Goal: Find specific page/section: Find specific page/section

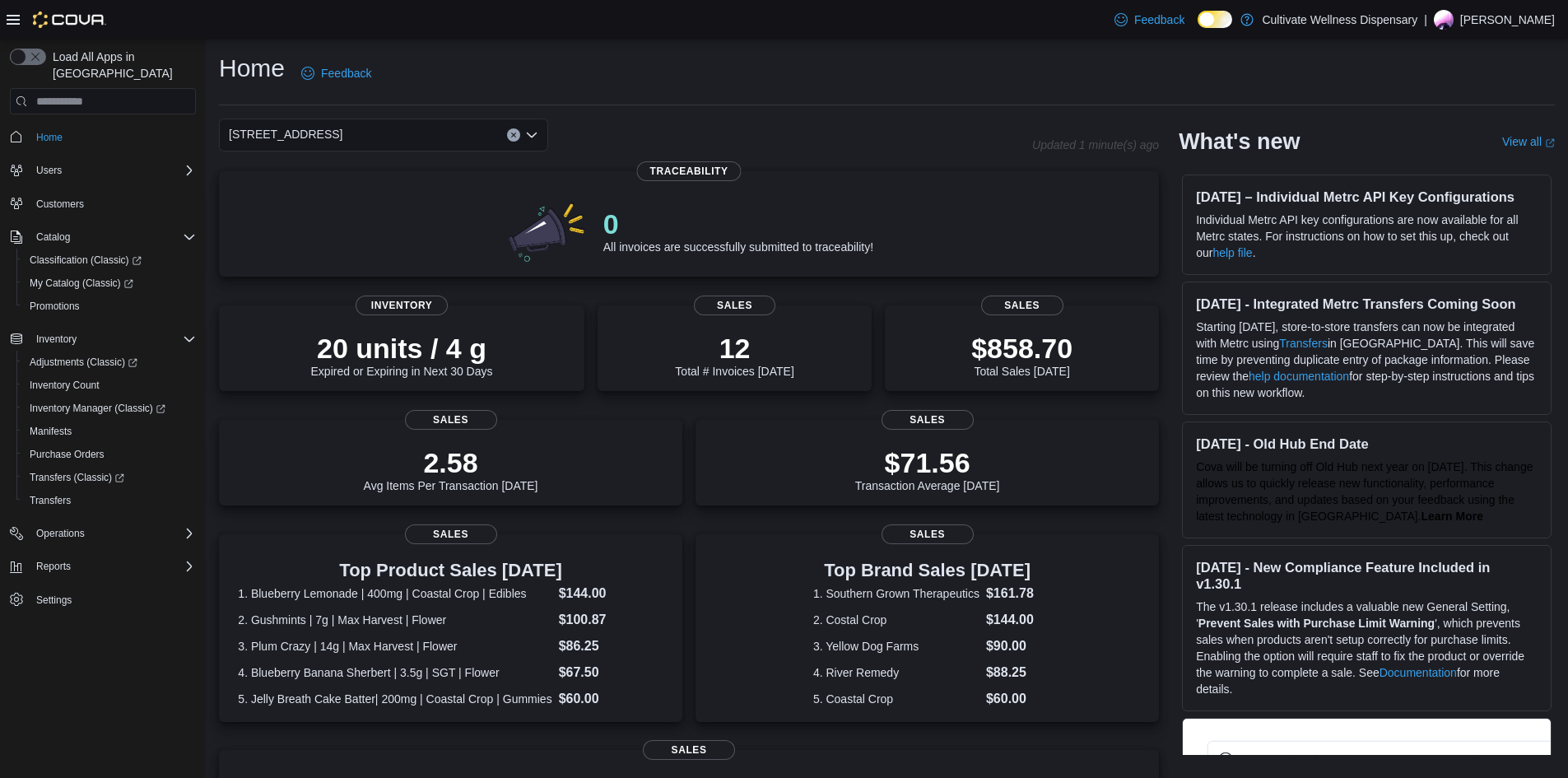
click at [527, 136] on icon "Open list of options" at bounding box center [531, 135] width 13 height 13
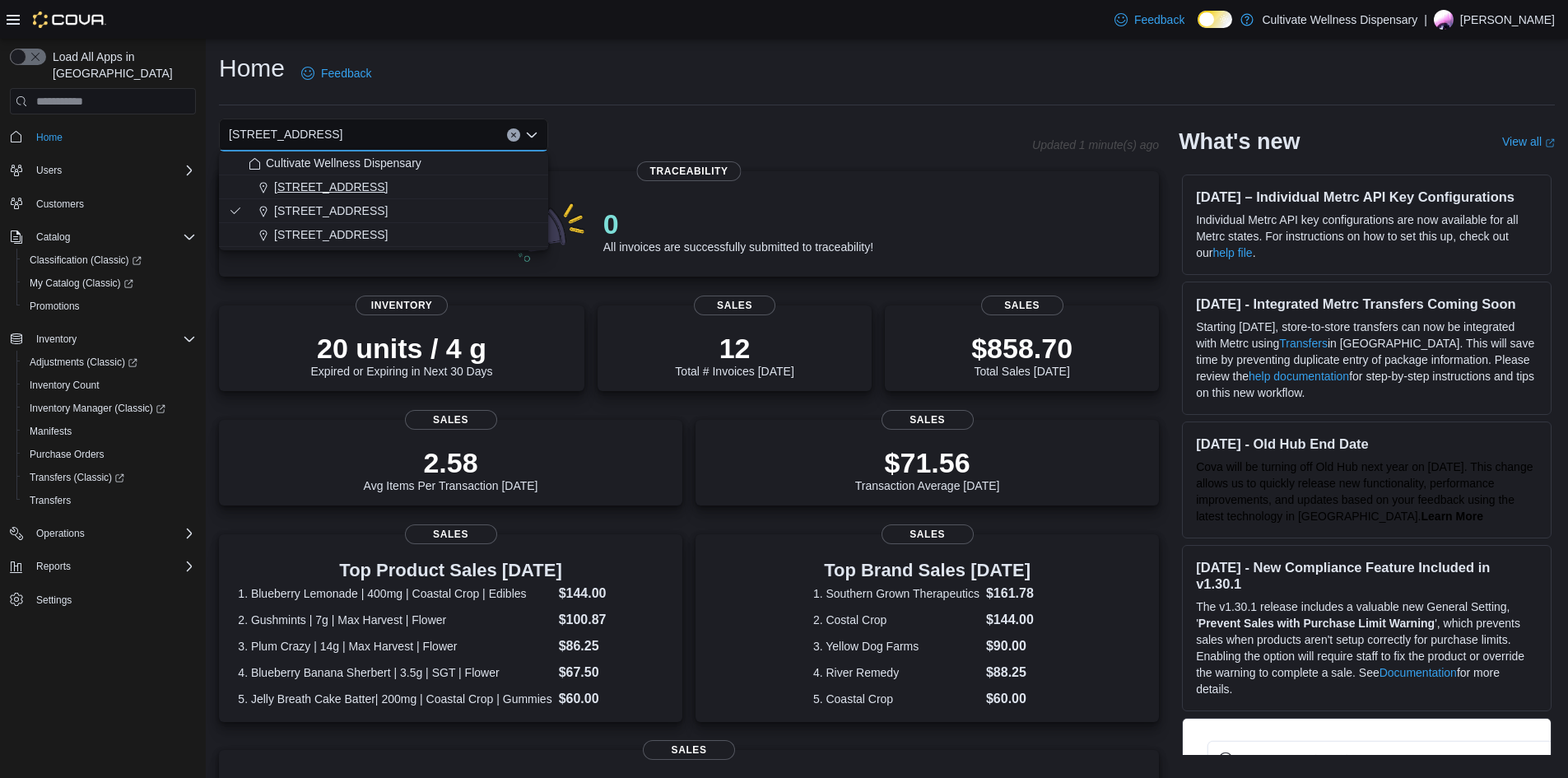
click at [476, 189] on div "[STREET_ADDRESS]" at bounding box center [393, 186] width 290 height 17
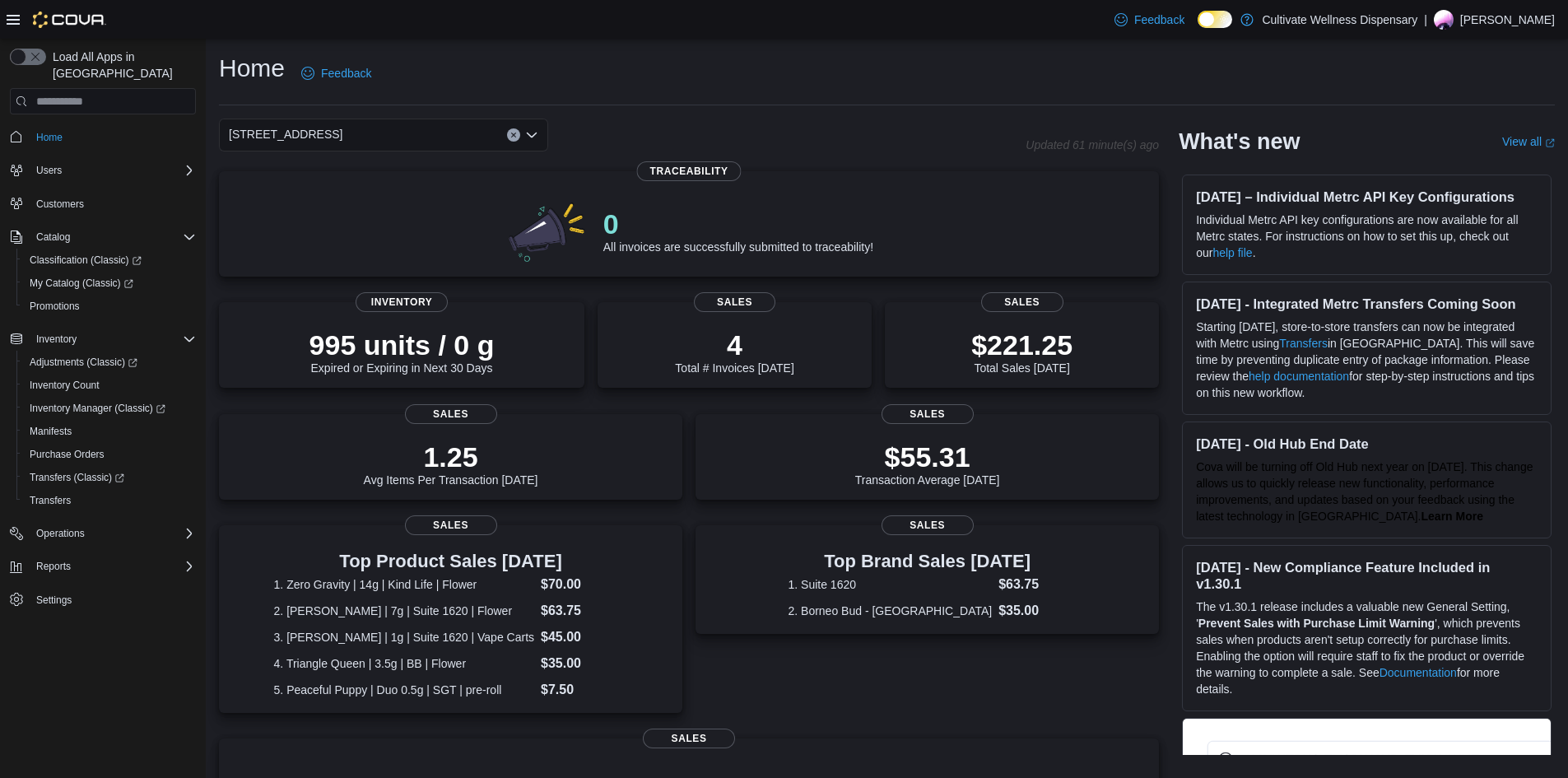
click at [534, 137] on icon "Open list of options" at bounding box center [531, 135] width 13 height 13
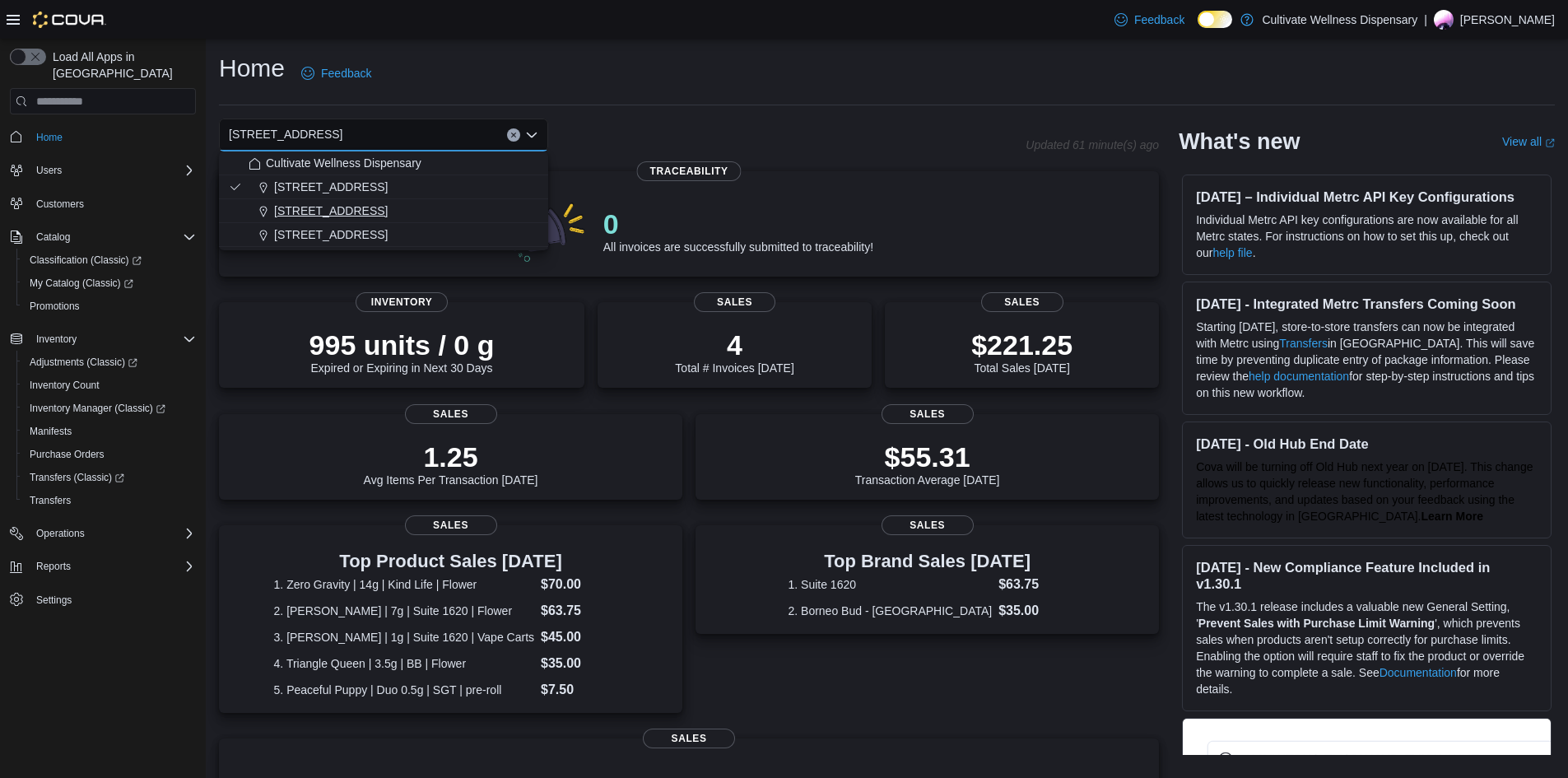
click at [496, 216] on div "[STREET_ADDRESS]" at bounding box center [393, 210] width 290 height 17
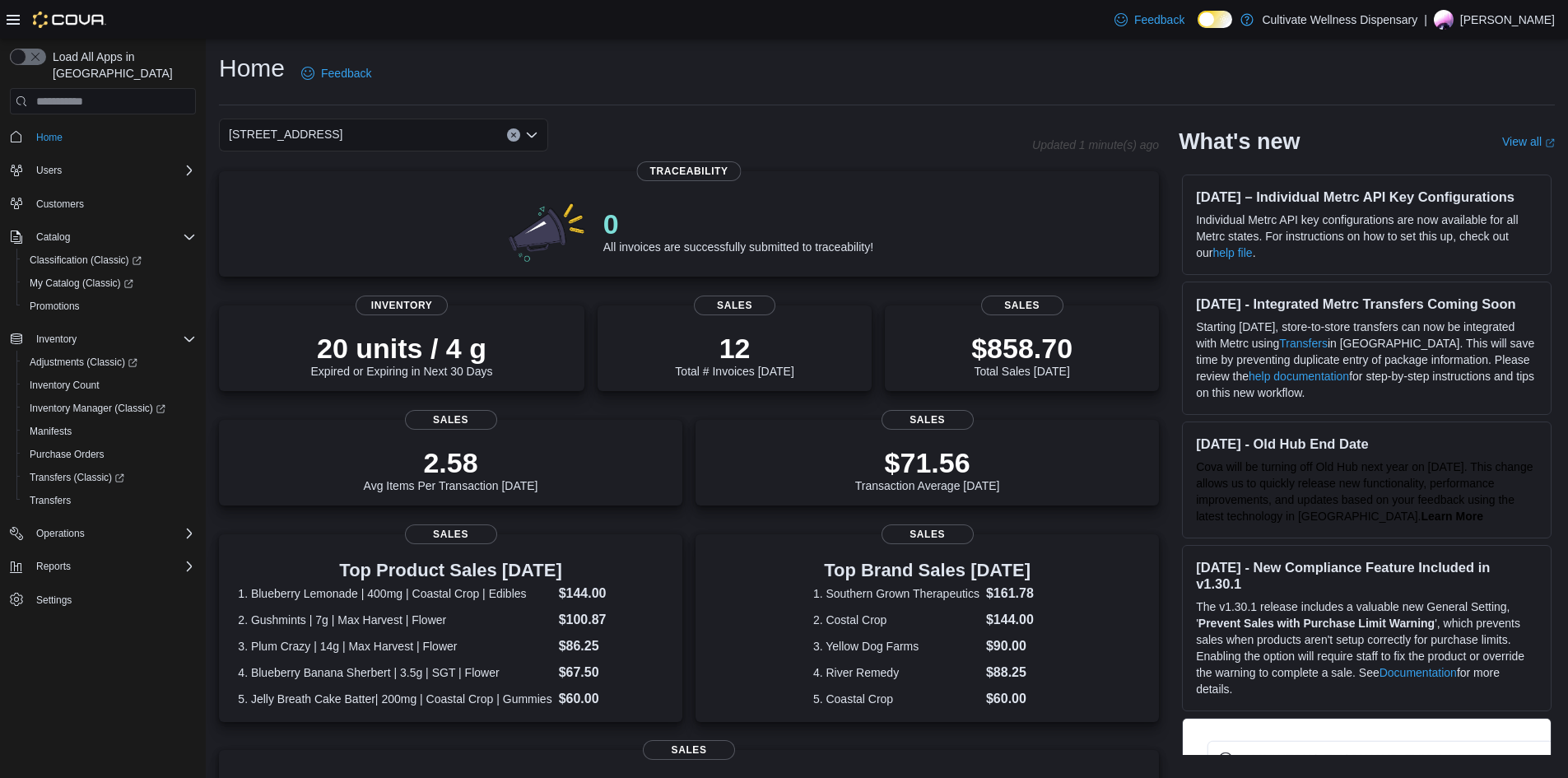
click at [538, 139] on icon "Open list of options" at bounding box center [531, 135] width 13 height 13
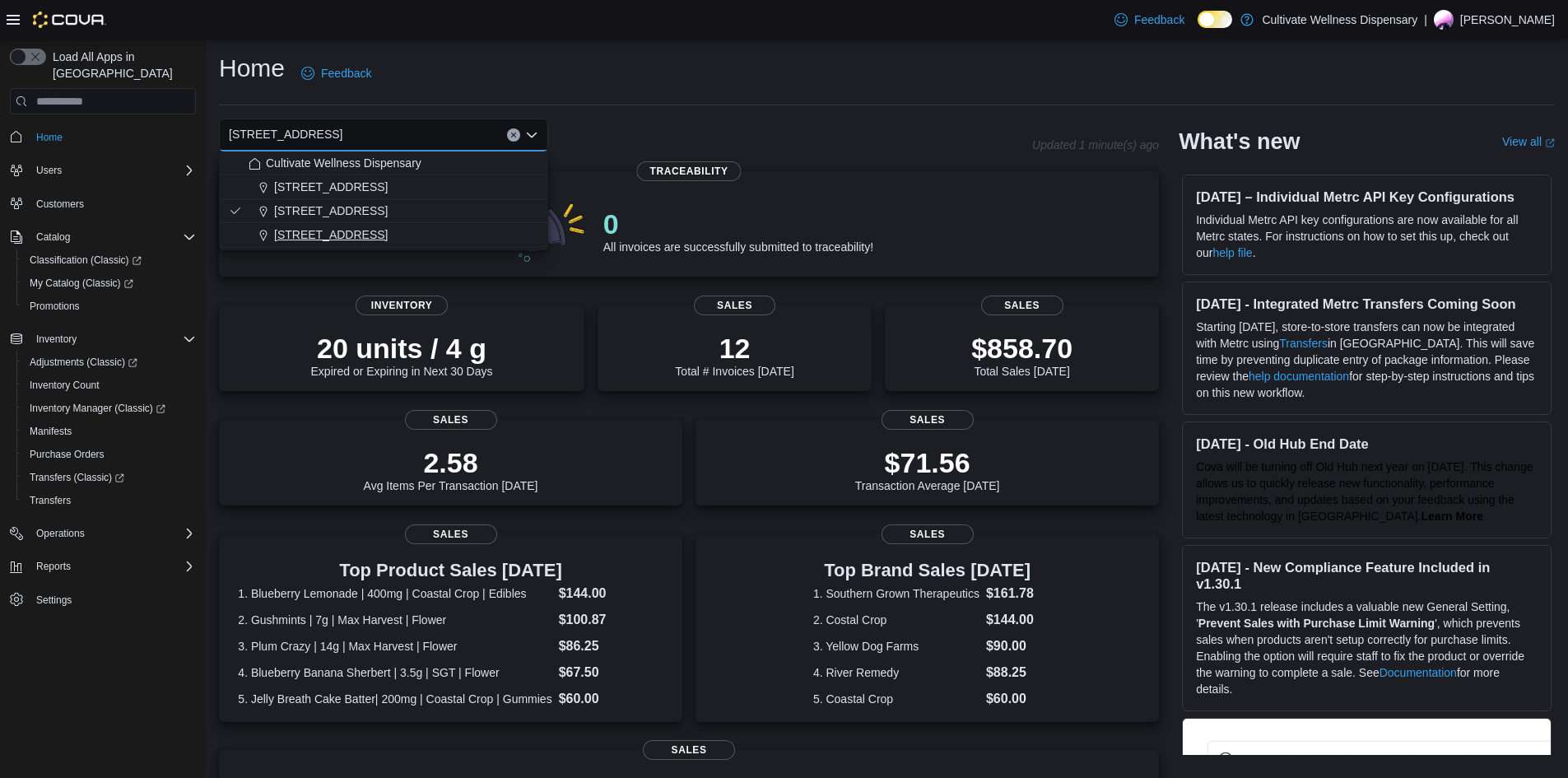
click at [507, 239] on div "[STREET_ADDRESS]" at bounding box center [393, 234] width 290 height 17
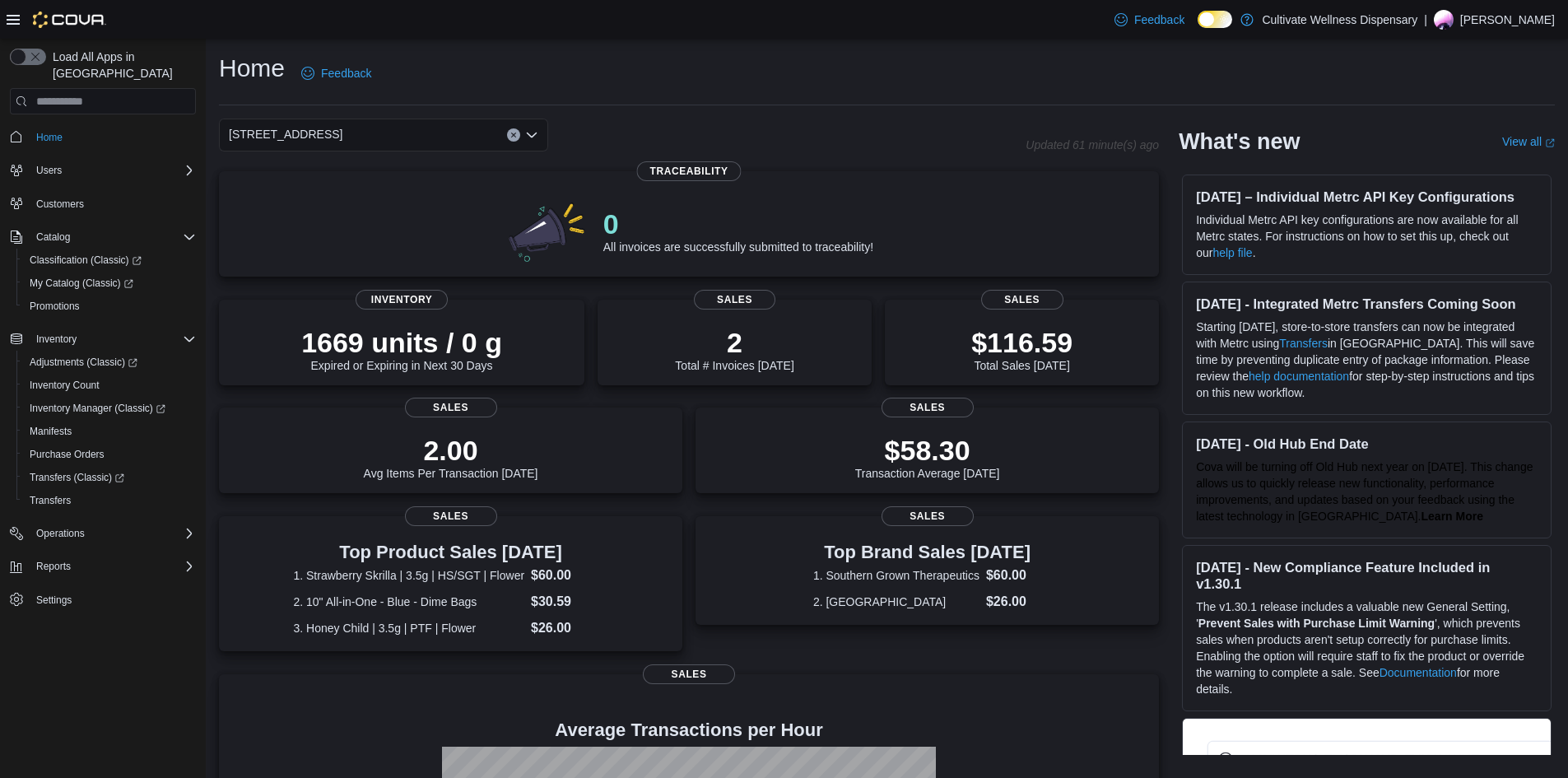
click at [538, 139] on icon "Open list of options" at bounding box center [531, 135] width 13 height 13
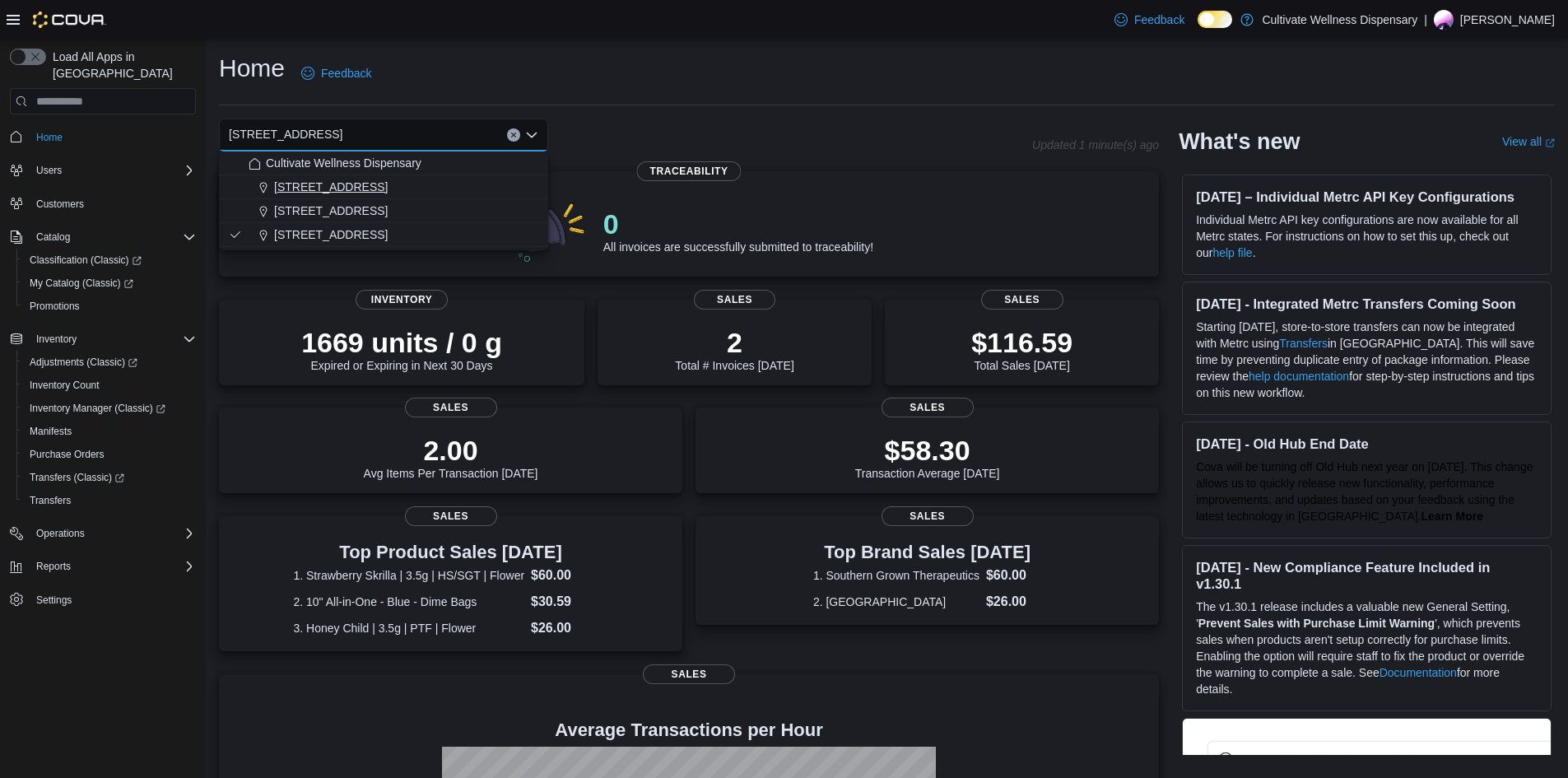
click at [501, 190] on div "[STREET_ADDRESS]" at bounding box center [393, 186] width 290 height 17
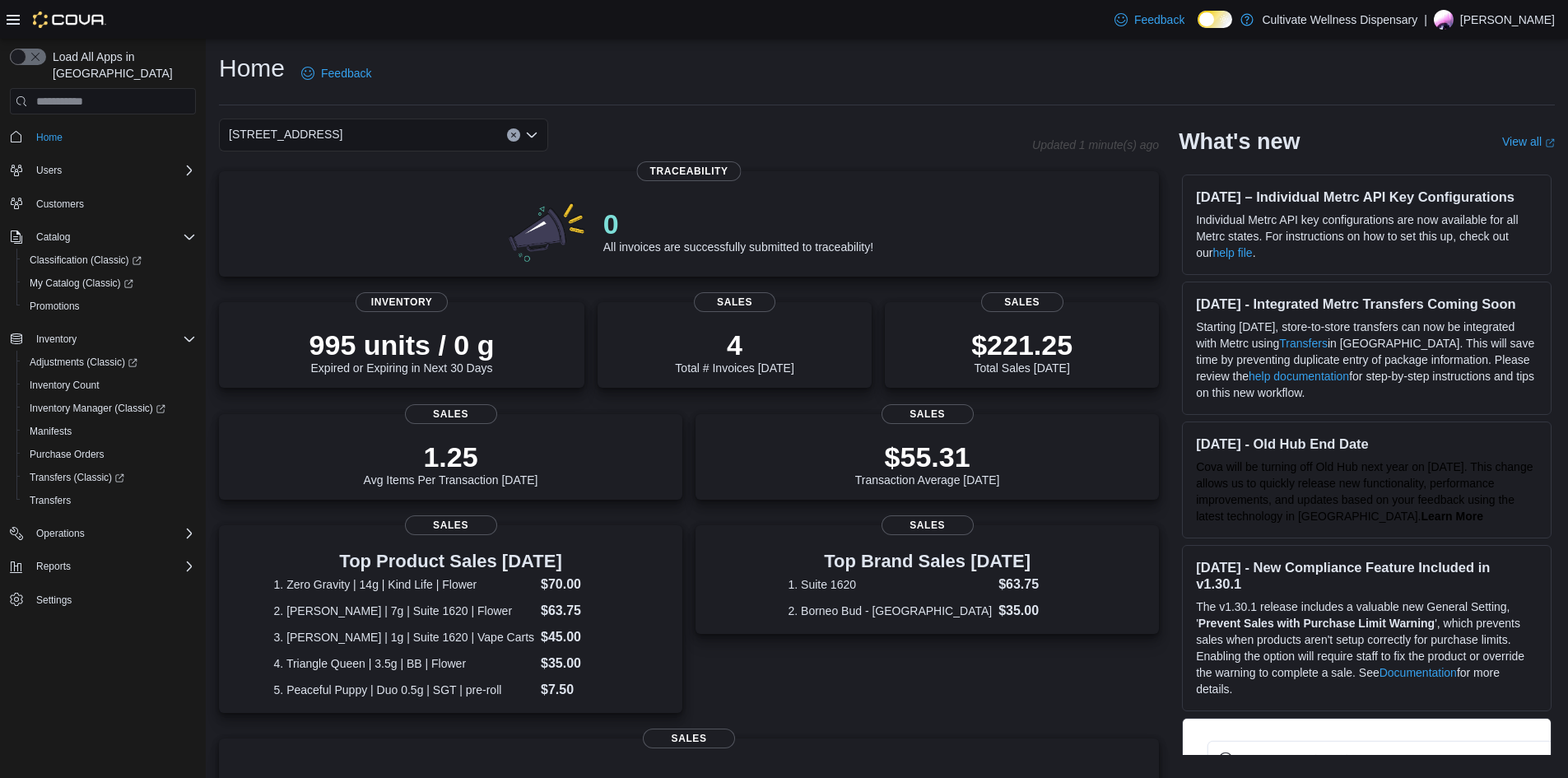
click at [534, 137] on icon "Open list of options" at bounding box center [531, 135] width 13 height 13
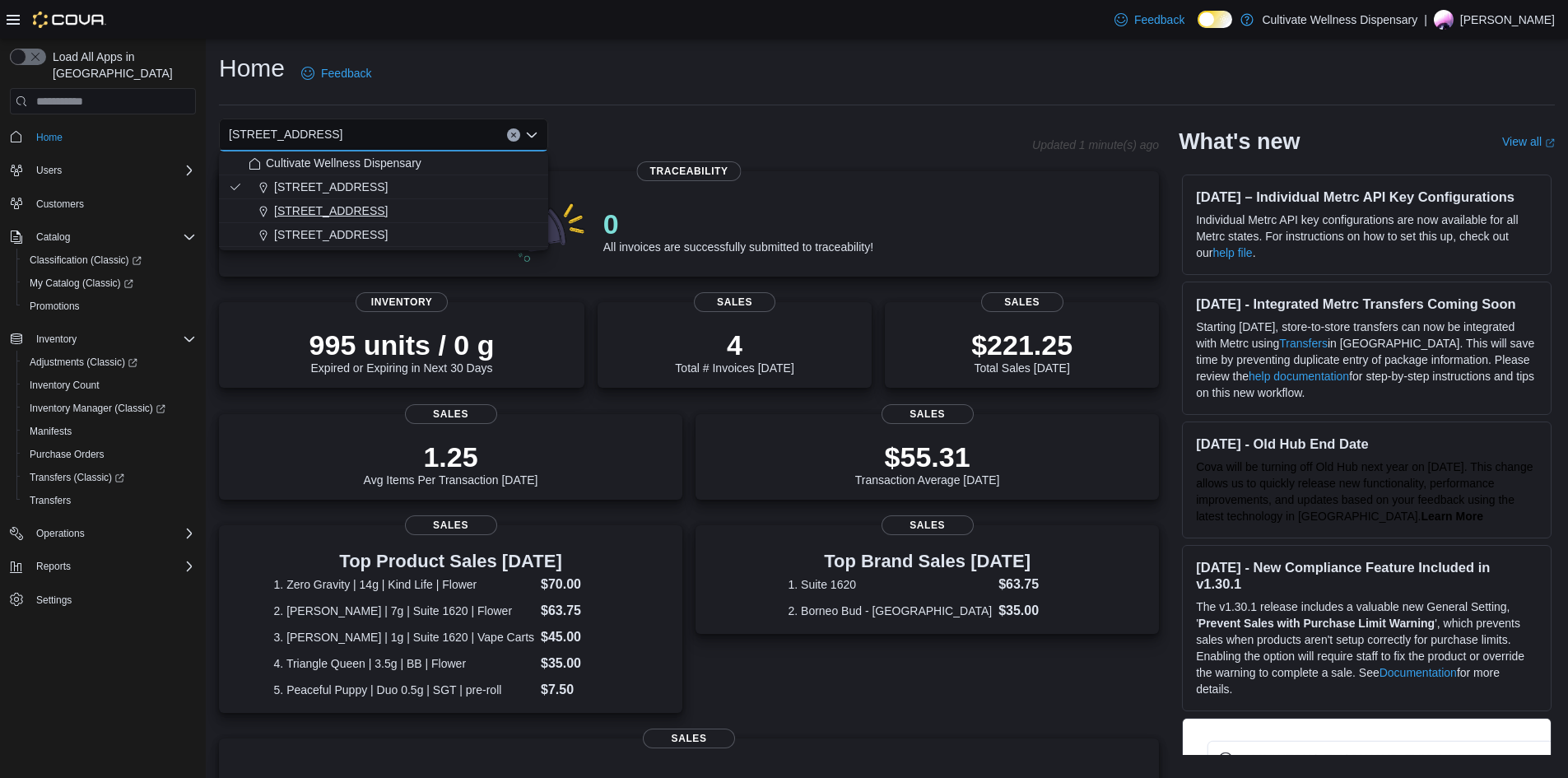
click at [388, 207] on span "[STREET_ADDRESS]" at bounding box center [331, 210] width 113 height 17
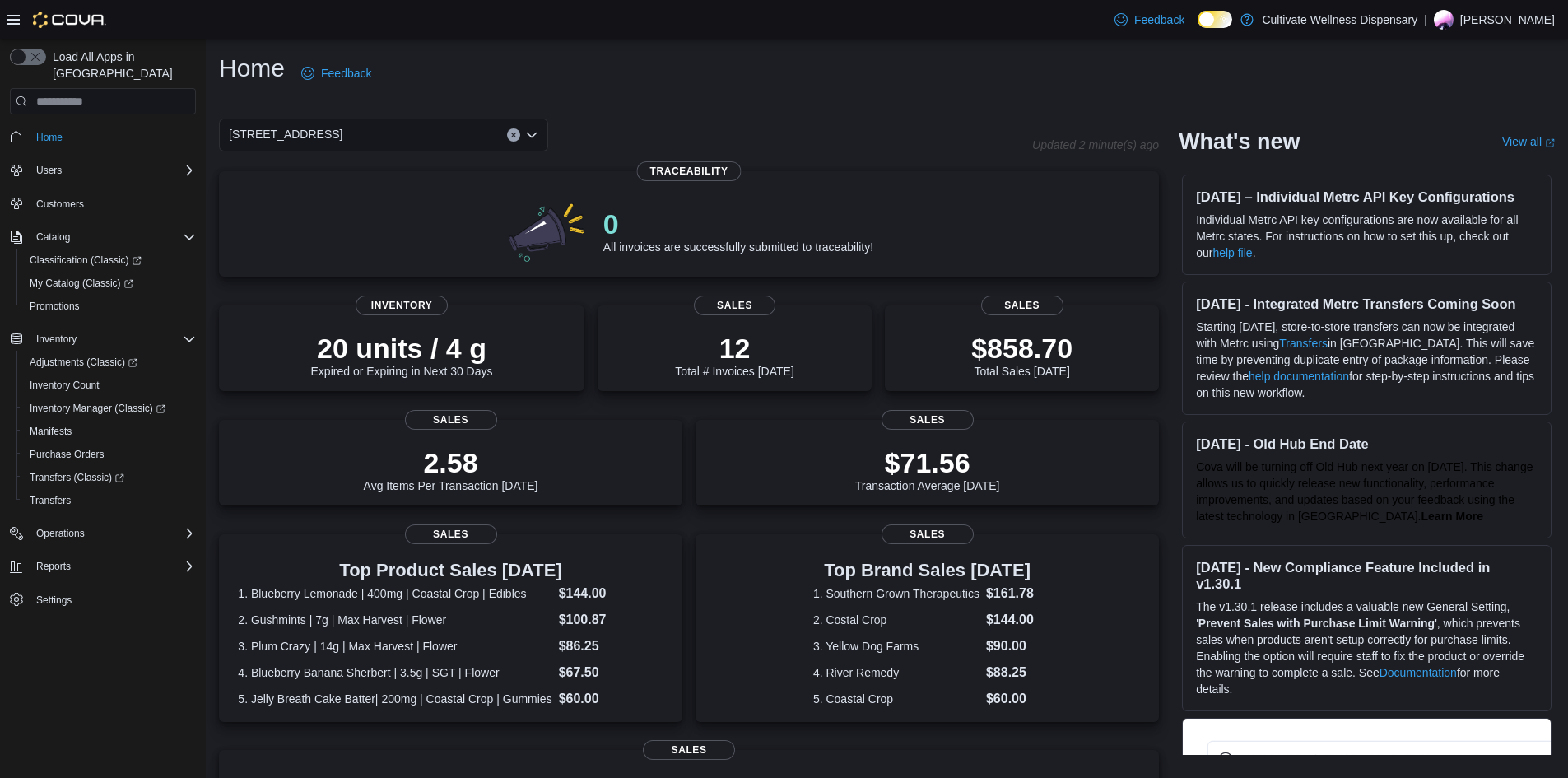
click at [532, 139] on icon "Open list of options" at bounding box center [531, 135] width 13 height 13
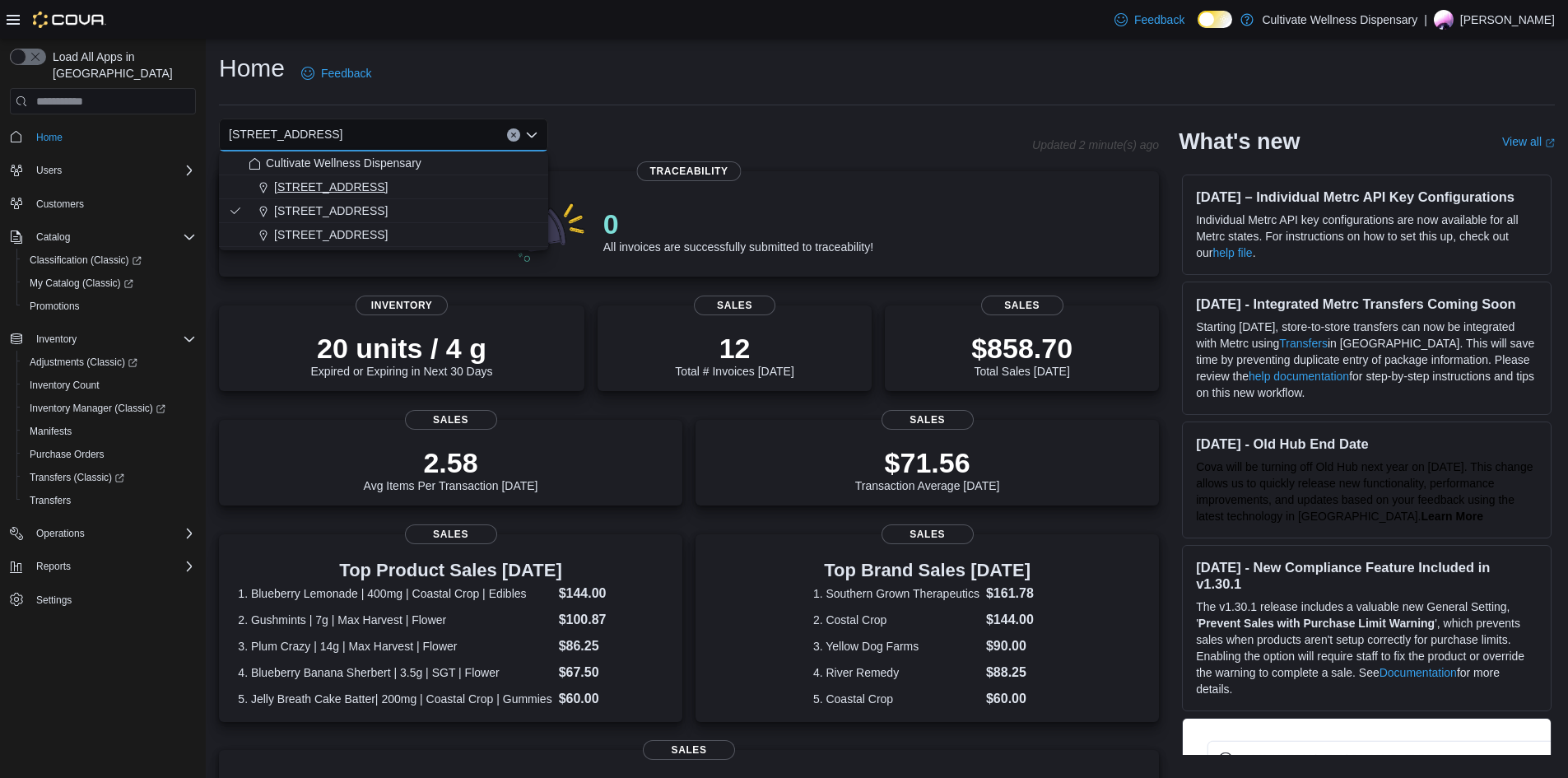
click at [380, 186] on span "[STREET_ADDRESS]" at bounding box center [331, 186] width 113 height 17
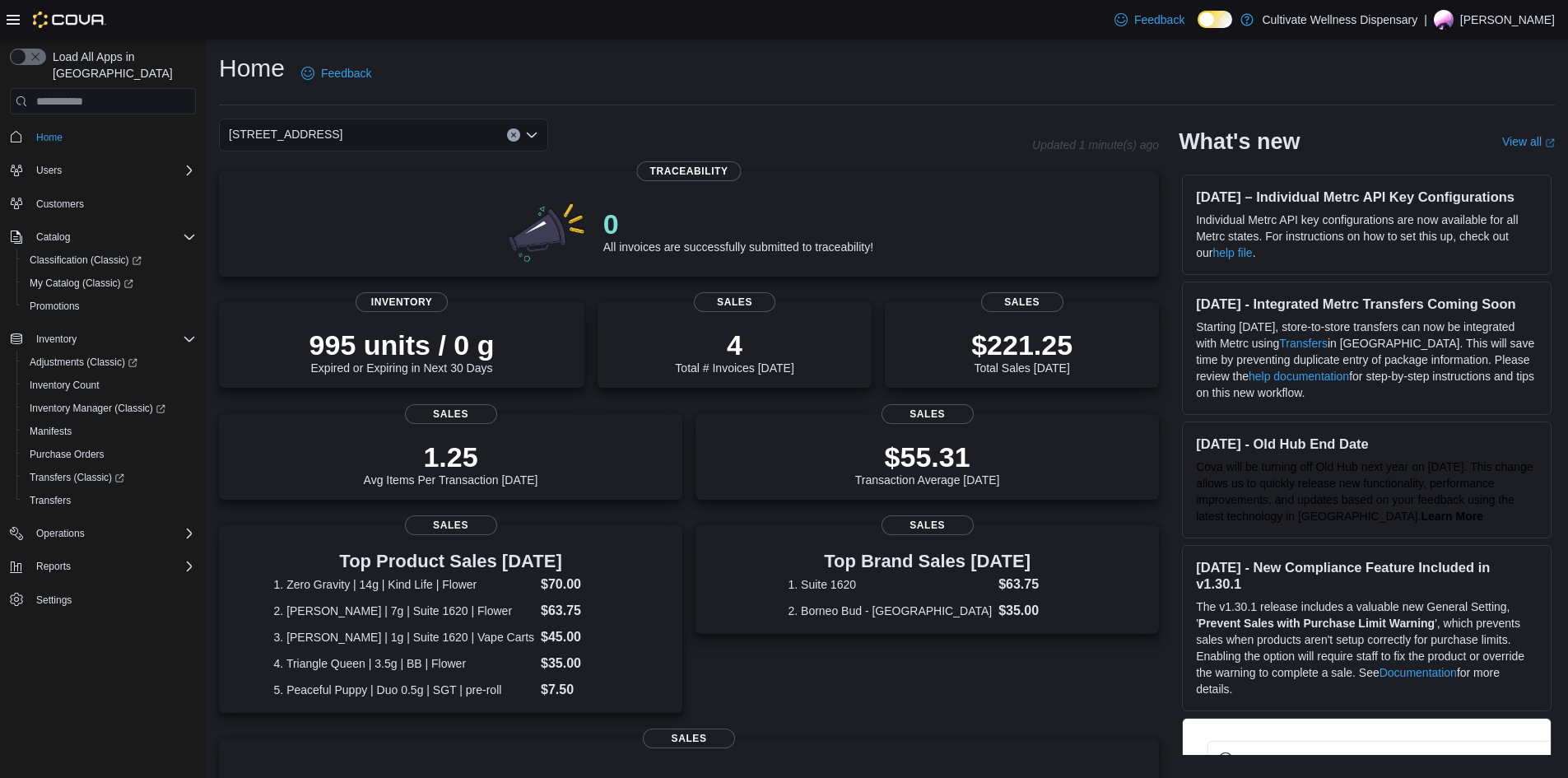
click at [535, 140] on icon "Open list of options" at bounding box center [531, 135] width 13 height 13
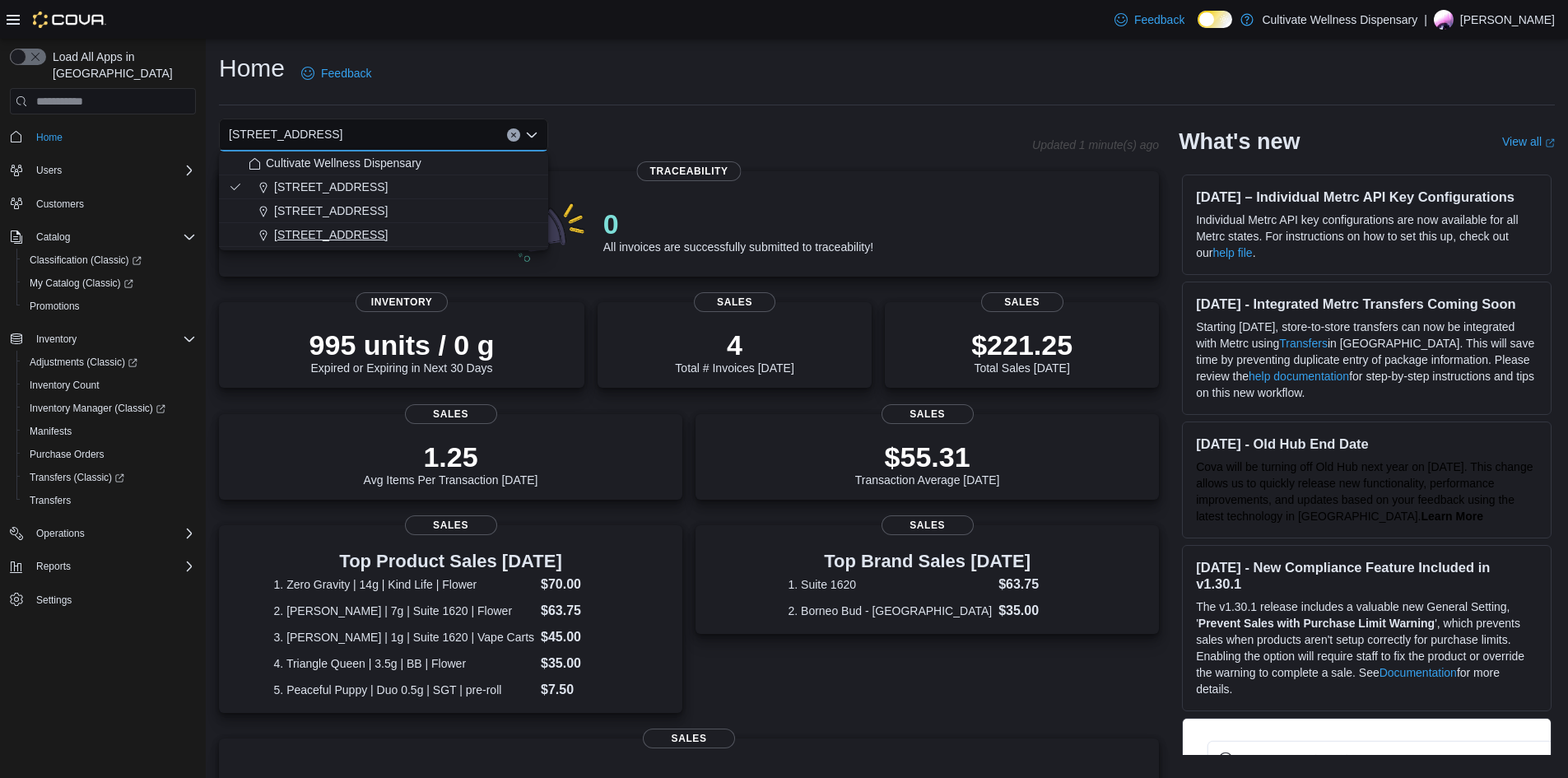
click at [388, 238] on span "[STREET_ADDRESS]" at bounding box center [331, 234] width 113 height 17
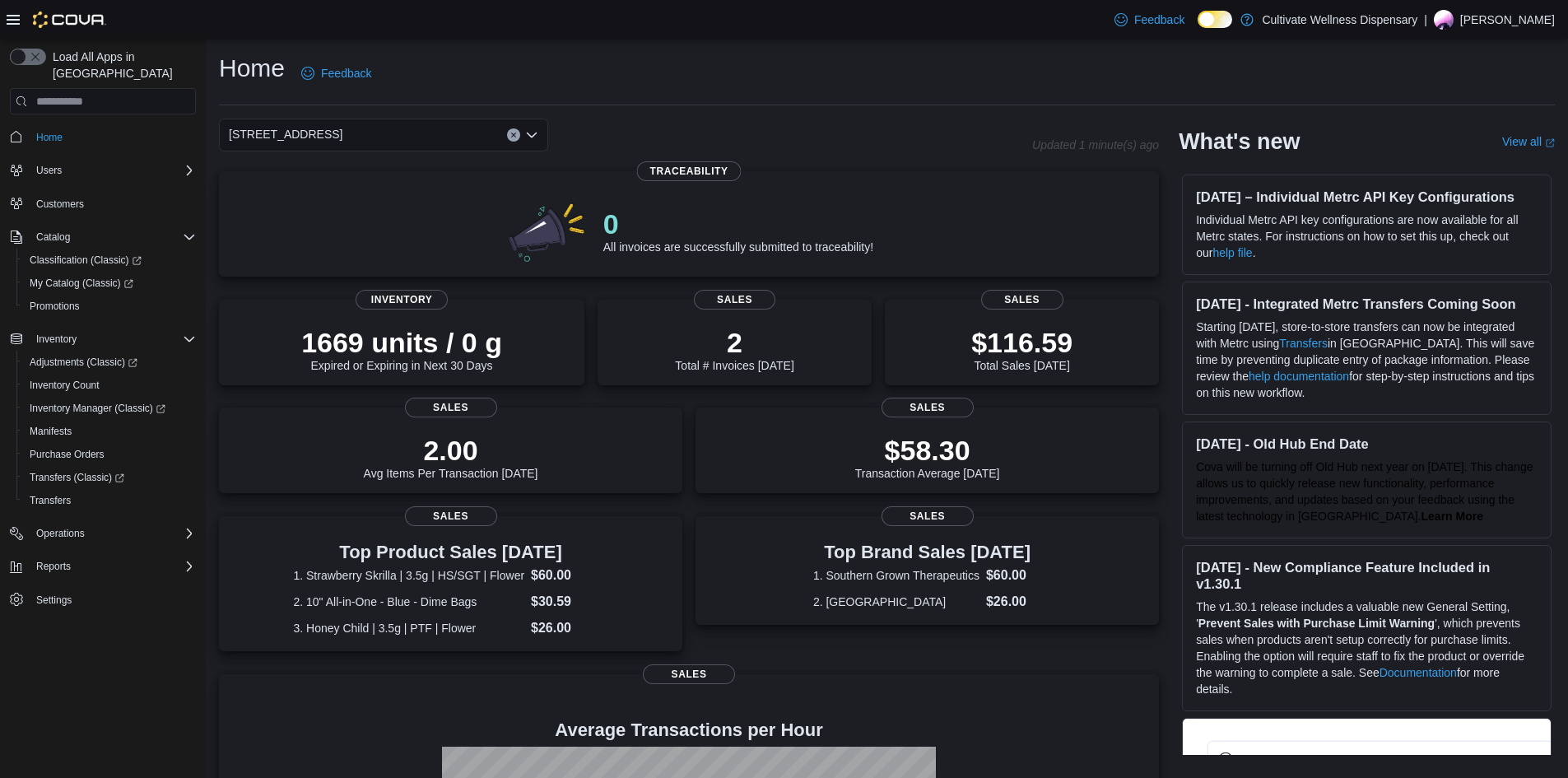
click at [542, 141] on div "[STREET_ADDRESS] Combo box. Selected. [STREET_ADDRESS]. Press Backspace to dele…" at bounding box center [383, 135] width 329 height 33
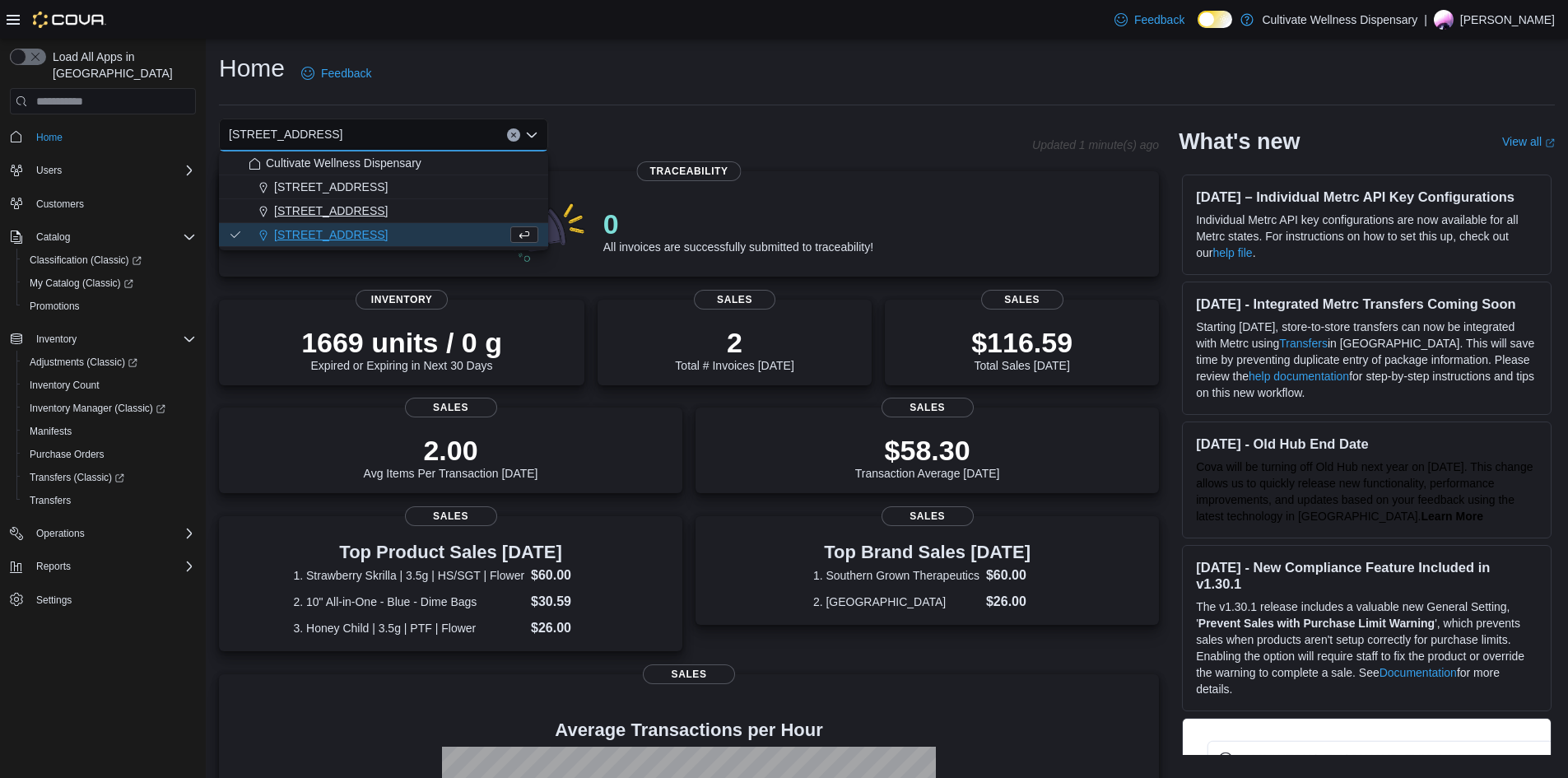
click at [354, 207] on span "[STREET_ADDRESS]" at bounding box center [331, 210] width 113 height 17
